Goal: Check status: Check status

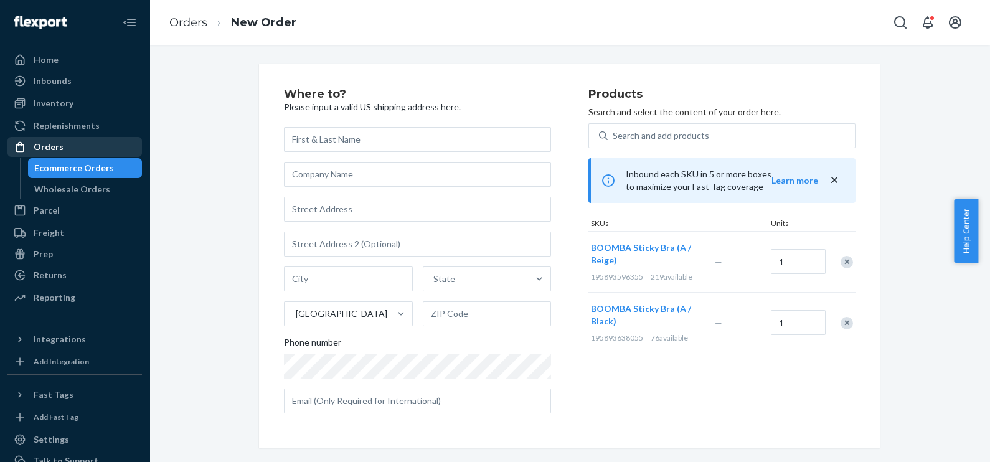
click at [64, 143] on div "Orders" at bounding box center [75, 146] width 132 height 17
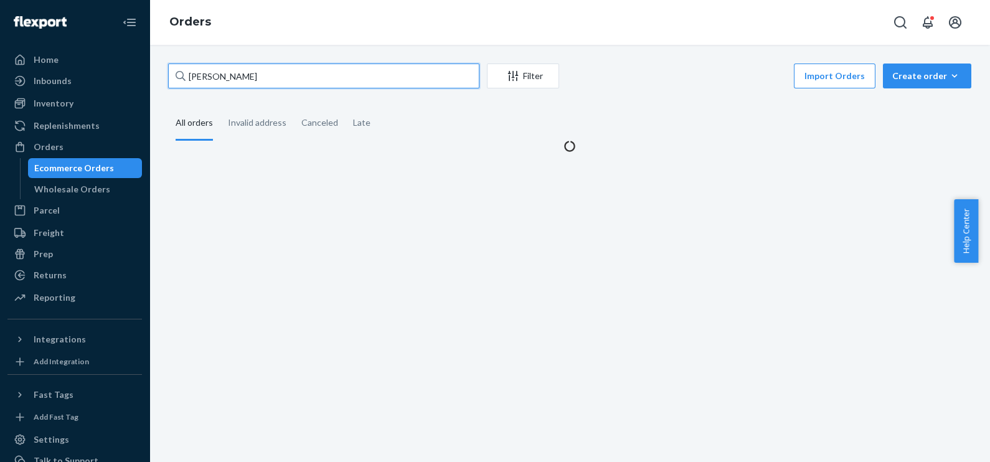
click at [262, 69] on input "[PERSON_NAME]" at bounding box center [323, 76] width 311 height 25
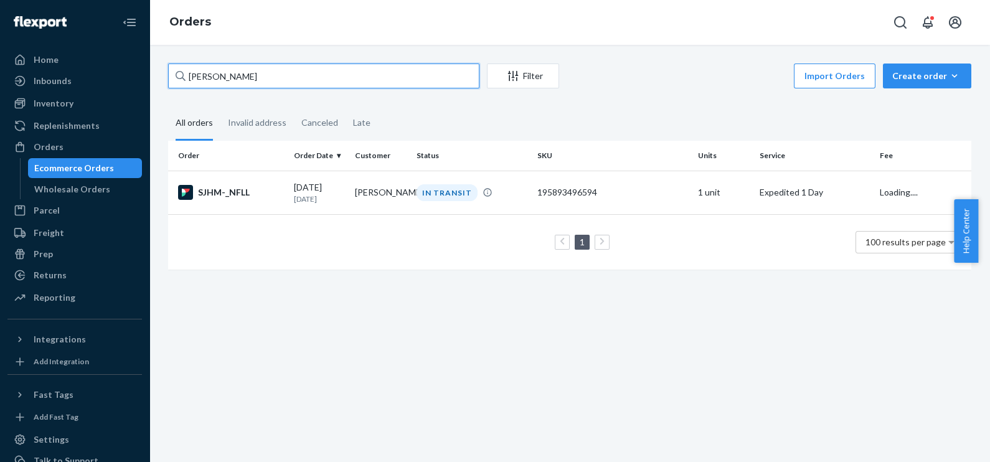
paste input "[PERSON_NAME]"
type input "[PERSON_NAME]"
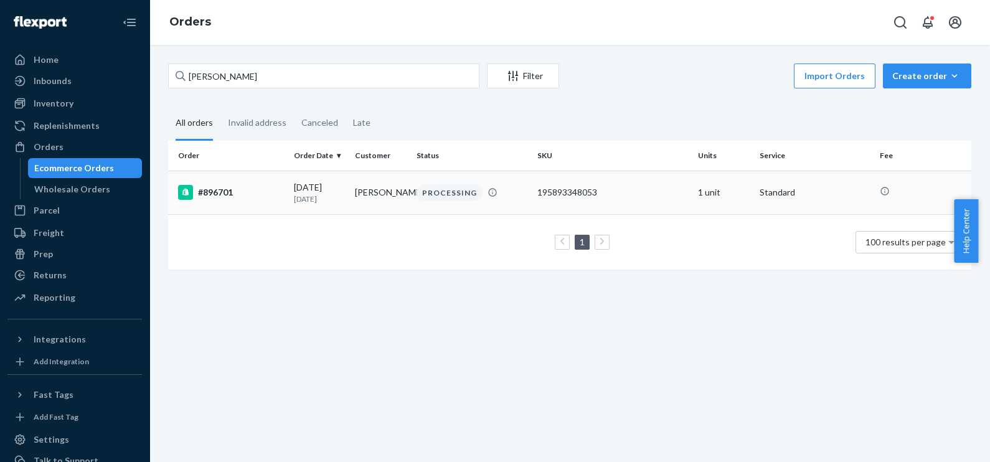
click at [212, 192] on div "#896701" at bounding box center [231, 192] width 106 height 15
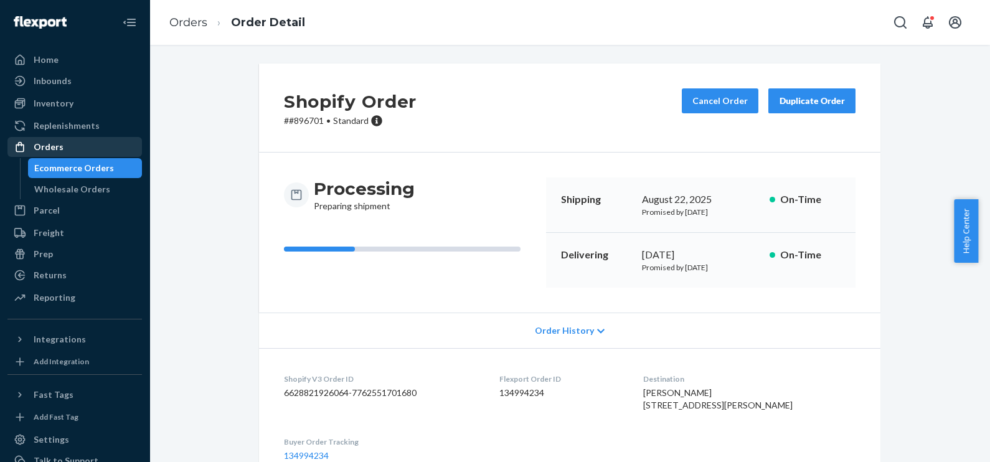
drag, startPoint x: 81, startPoint y: 143, endPoint x: 111, endPoint y: 142, distance: 29.9
click at [81, 143] on div "Orders" at bounding box center [75, 146] width 132 height 17
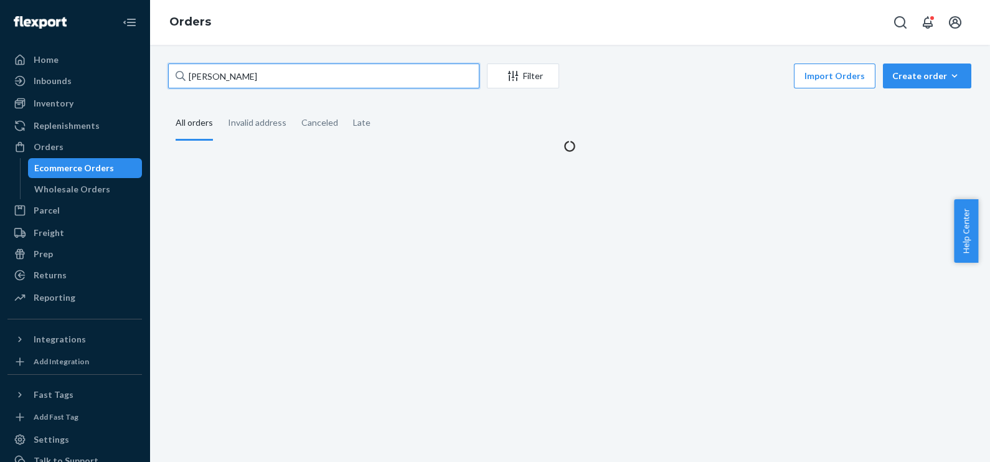
click at [280, 75] on input "[PERSON_NAME]" at bounding box center [323, 76] width 311 height 25
paste input "[PERSON_NAME]"
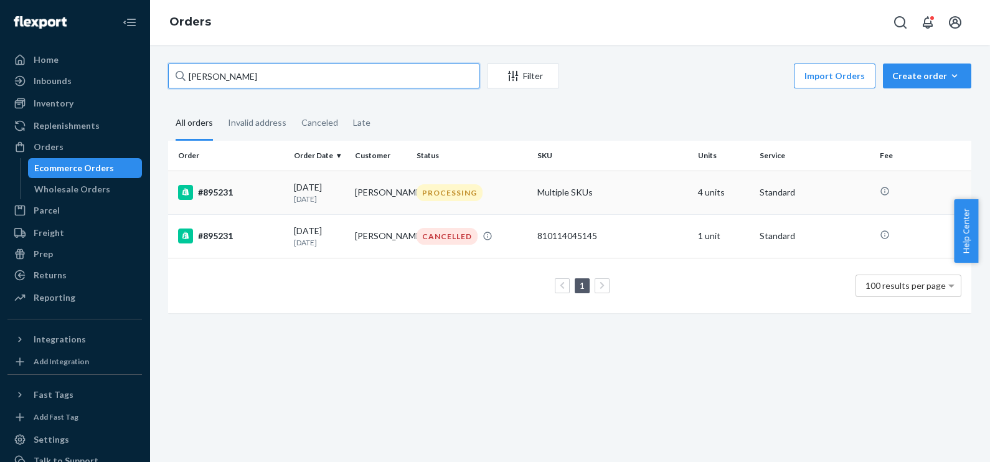
type input "[PERSON_NAME]"
click at [225, 192] on div "#895231" at bounding box center [231, 192] width 106 height 15
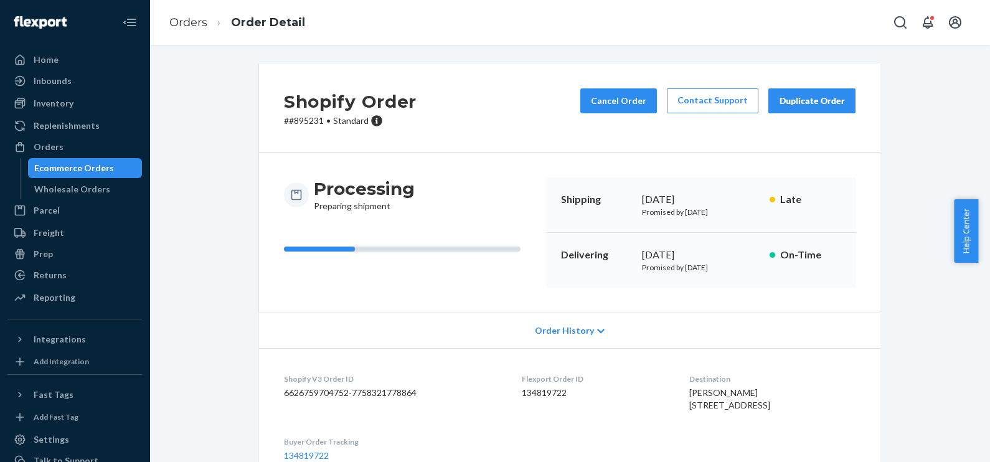
click at [172, 110] on div "Shopify Order # #895231 • Standard Cancel Order Contact Support Duplicate Order…" at bounding box center [570, 377] width 822 height 627
